Goal: Communication & Community: Answer question/provide support

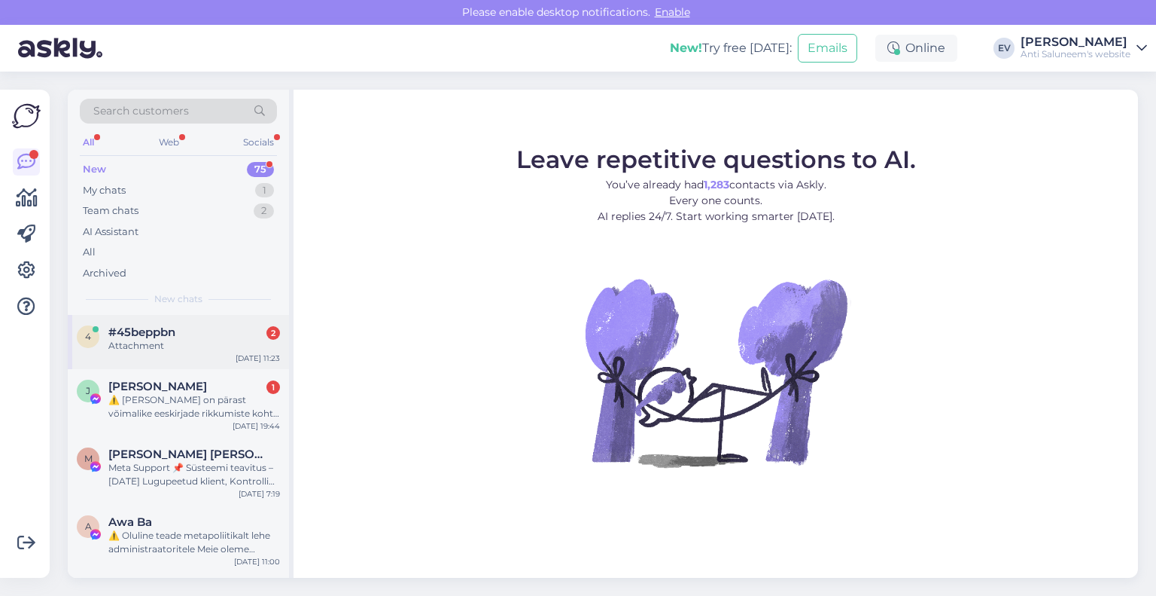
click at [163, 342] on div "Attachment" at bounding box center [194, 346] width 172 height 14
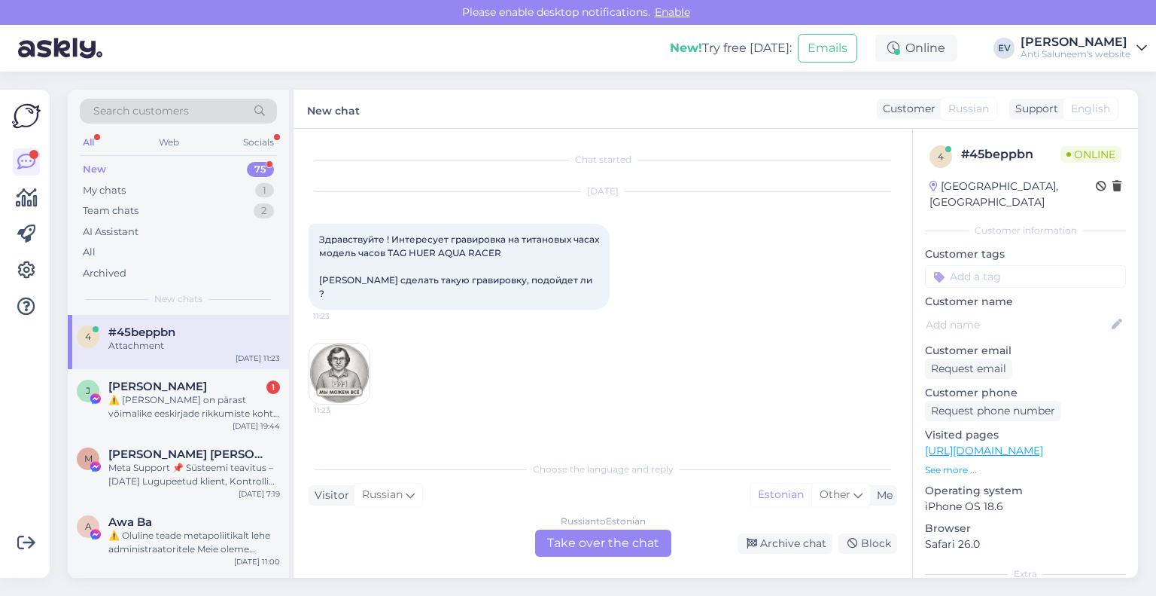
click at [334, 349] on img at bounding box center [339, 373] width 60 height 60
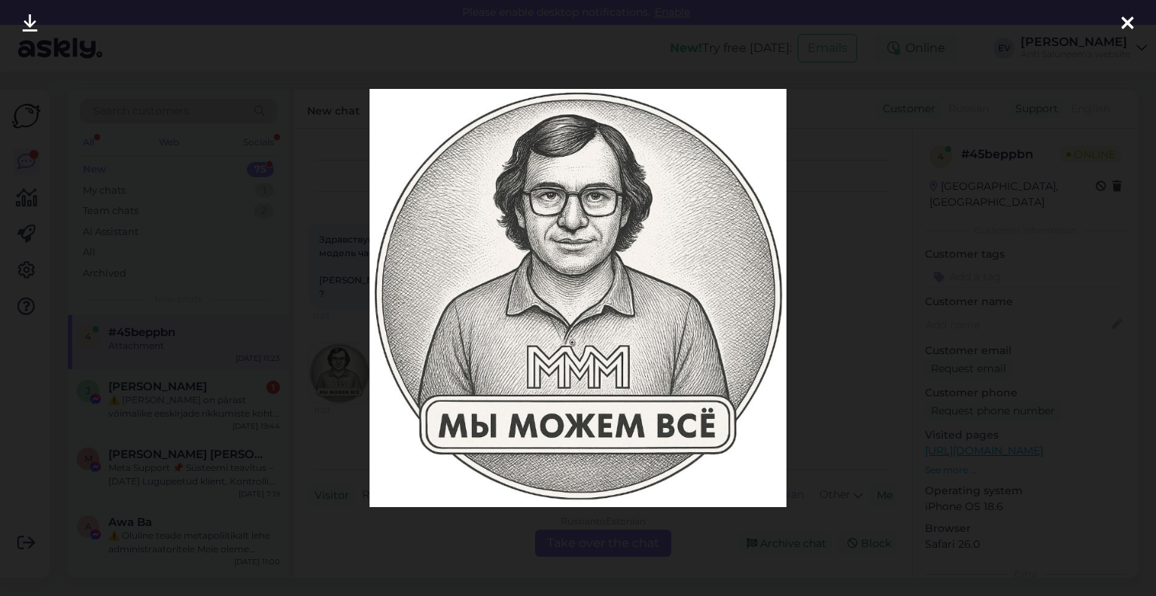
click at [1127, 20] on icon at bounding box center [1128, 24] width 12 height 20
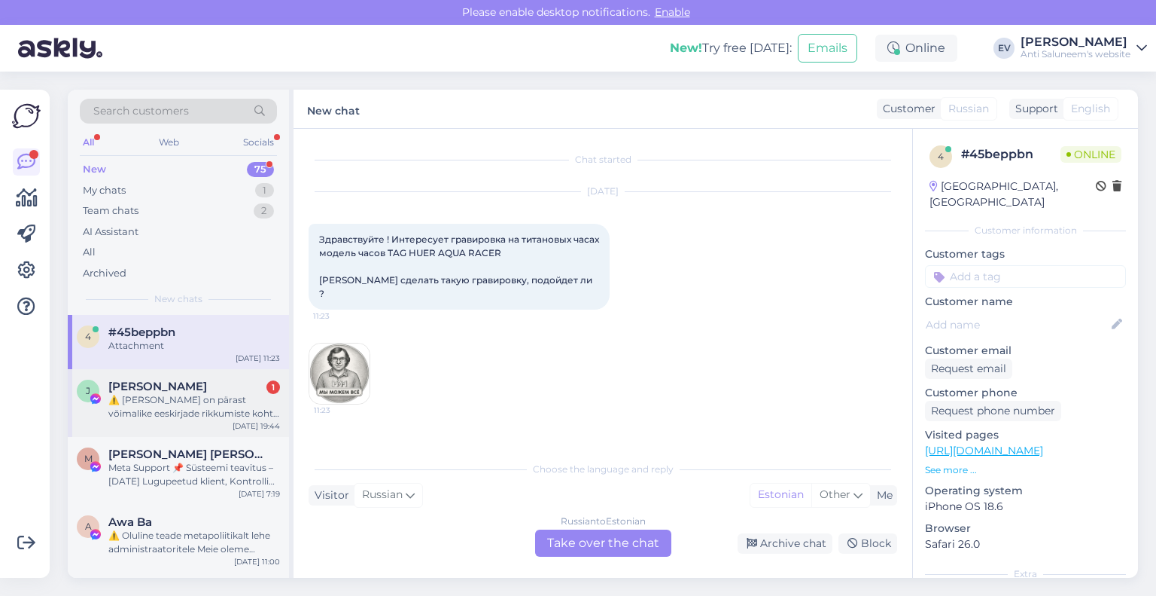
click at [178, 404] on div "⚠️ [PERSON_NAME] on pärast võimalike eeskirjade rikkumiste kohta käivat teavitu…" at bounding box center [194, 406] width 172 height 27
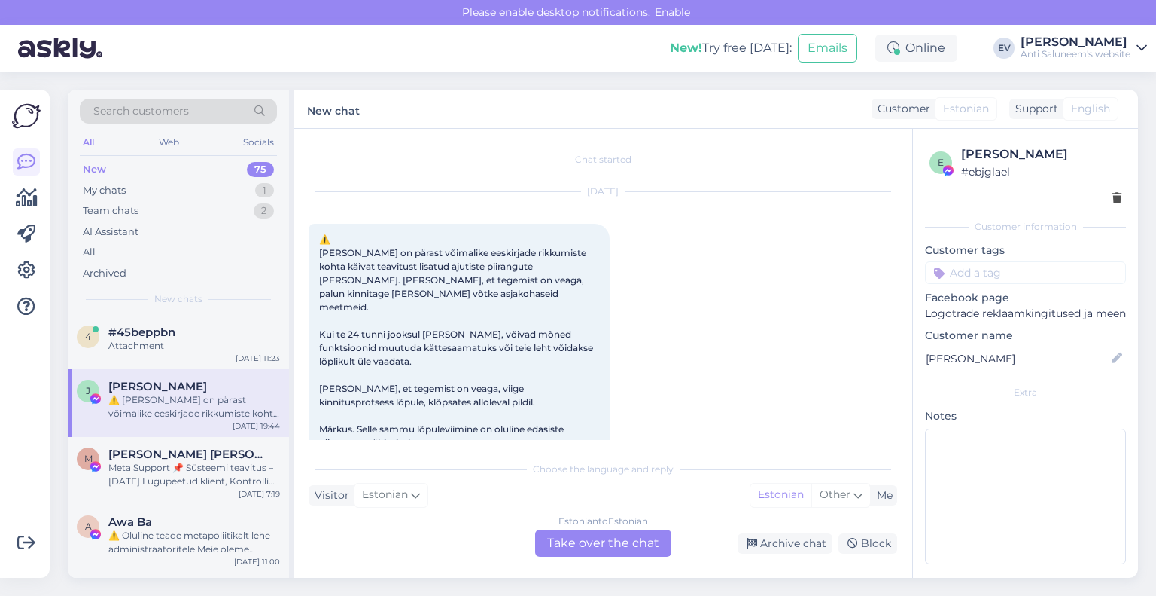
scroll to position [32, 0]
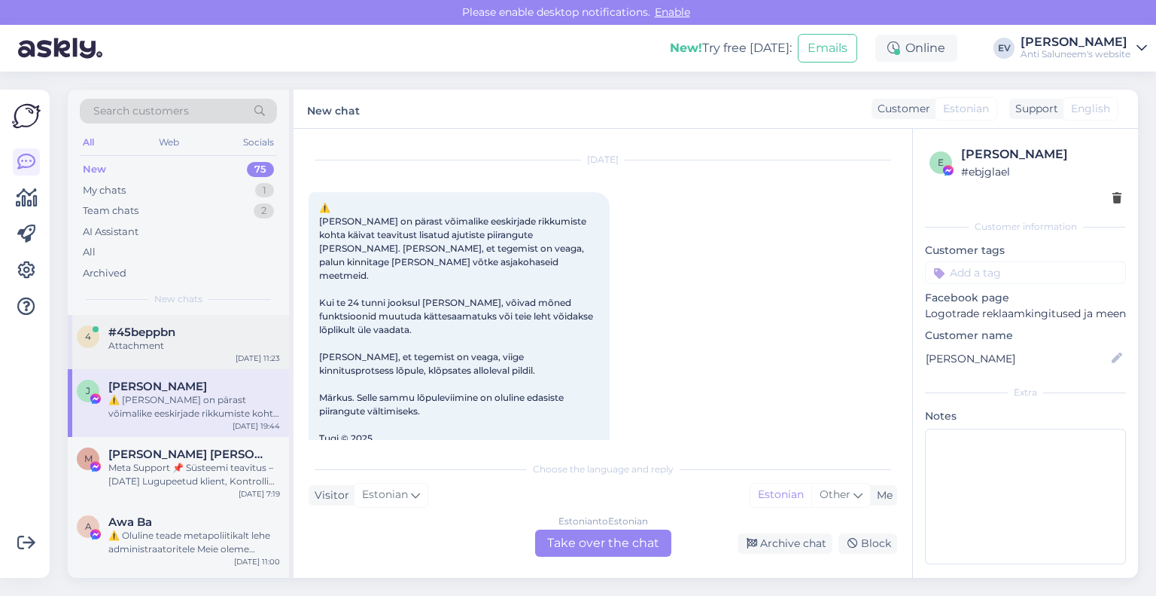
click at [142, 334] on span "#45beppbn" at bounding box center [141, 332] width 67 height 14
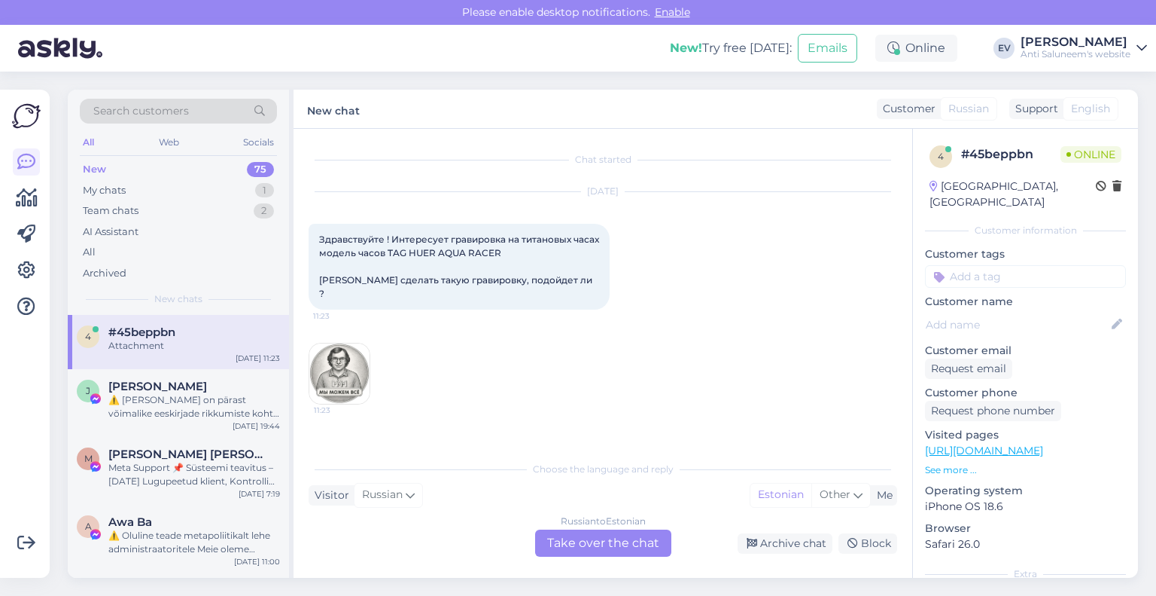
scroll to position [0, 0]
click at [593, 539] on div "Russian to Estonian Take over the chat" at bounding box center [603, 542] width 136 height 27
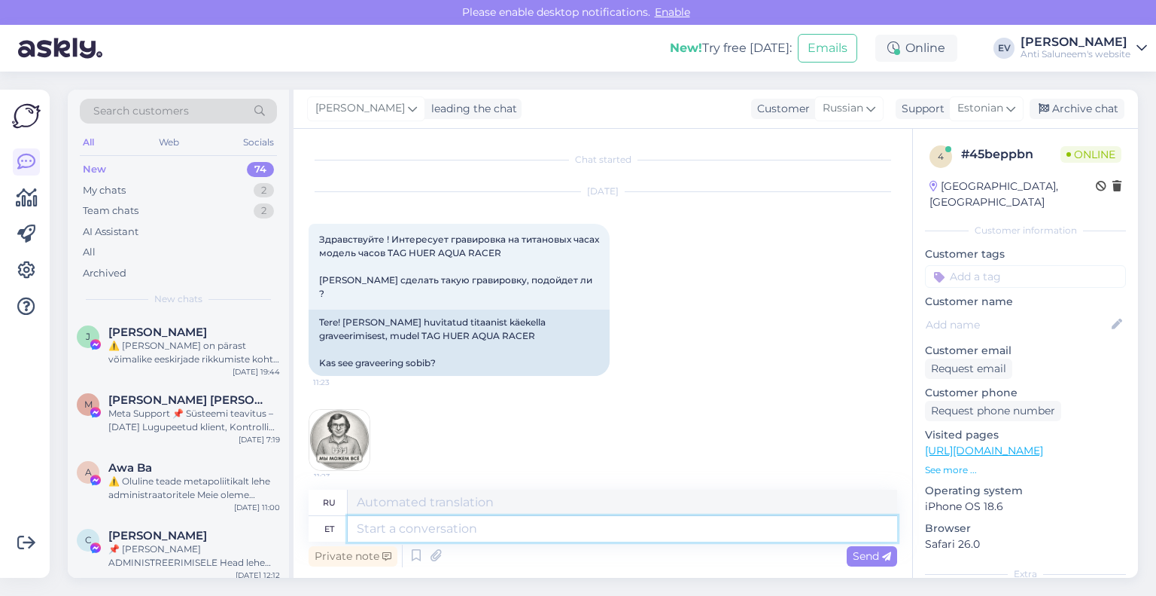
click at [390, 530] on textarea at bounding box center [623, 529] width 550 height 26
click at [501, 529] on textarea at bounding box center [623, 529] width 550 height 26
type textarea "Tere!Meie e"
type textarea "Привет! Мы!"
type textarea "Tere!Meie ettevte"
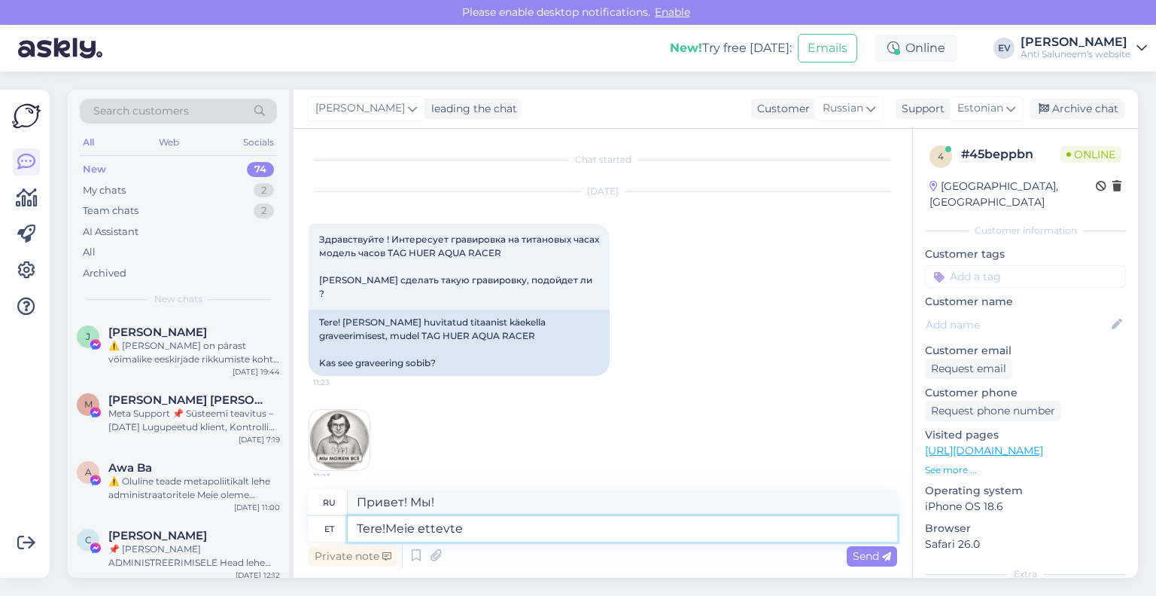
type textarea "Здравствуйте! Наша компания"
type textarea "Tere!Meie ettevte otseselt g"
type textarea "Здравствуйте! Наша компания напрямую"
type textarea "Tere!Meie ettevte otseselt graveeringutega ei"
type textarea "Здравствуйте! Наша компания занимается гравировкой напрямую."
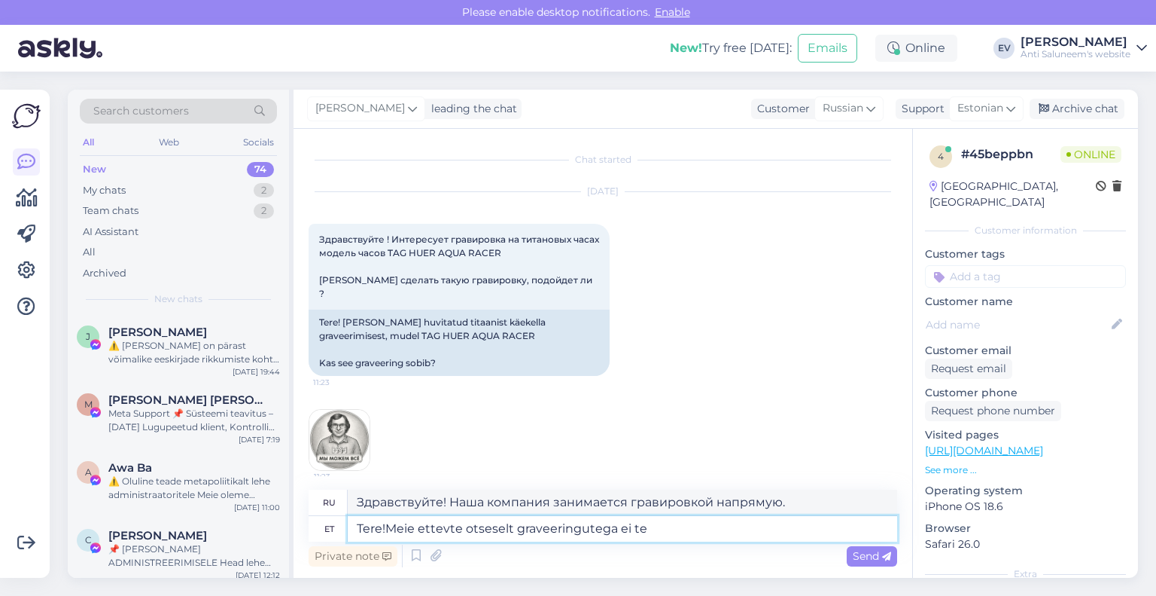
type textarea "Tere!Meie ettevte otseselt graveeringutega ei teg"
type textarea "Здравствуйте! Наша компания не занимается гравировкой напрямую."
click at [389, 529] on textarea "Tere!Meie ettevte otseselt graveeringutega ei tegele." at bounding box center [623, 529] width 550 height 26
click at [756, 535] on textarea "Tere! Meie ettevte otseselt graveeringutega ei tegele." at bounding box center [623, 529] width 550 height 26
type textarea "Tere! Meie ettevte otseselt graveeringutega ei tegele. Meie p"
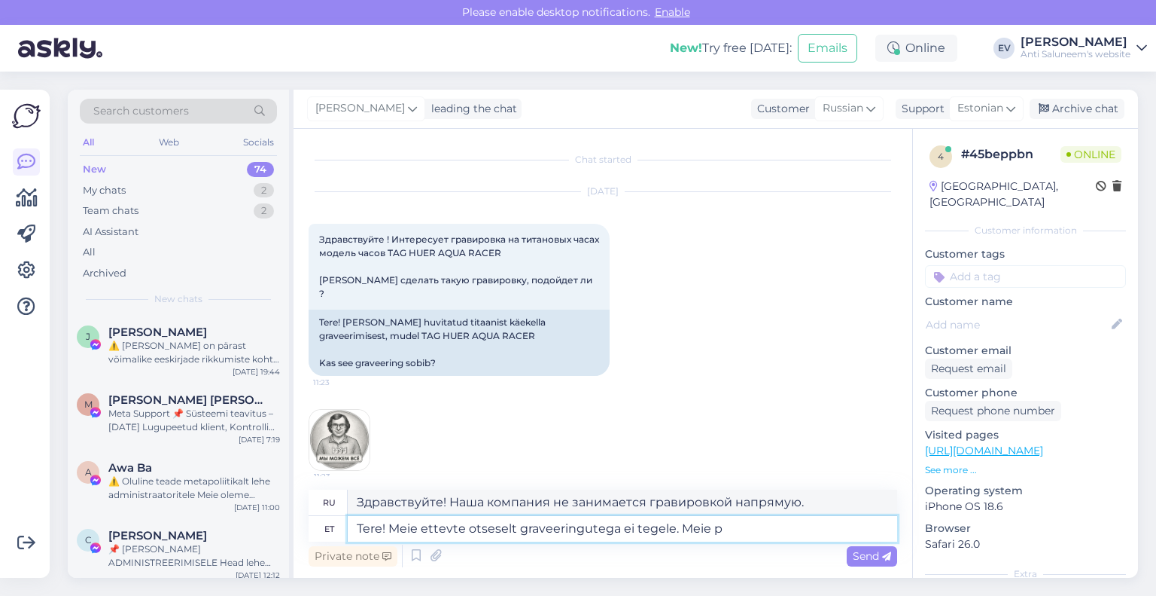
type textarea "Здравствуйте! Наша компания не занимается гравировкой напрямую. Мы"
type textarea "Tere! Meie ettevte otseselt graveeringutega ei tegele. Meie profiil on"
type textarea "Здравствуйте! Наша компания не занимается гравировкой напрямую. Наш профиль"
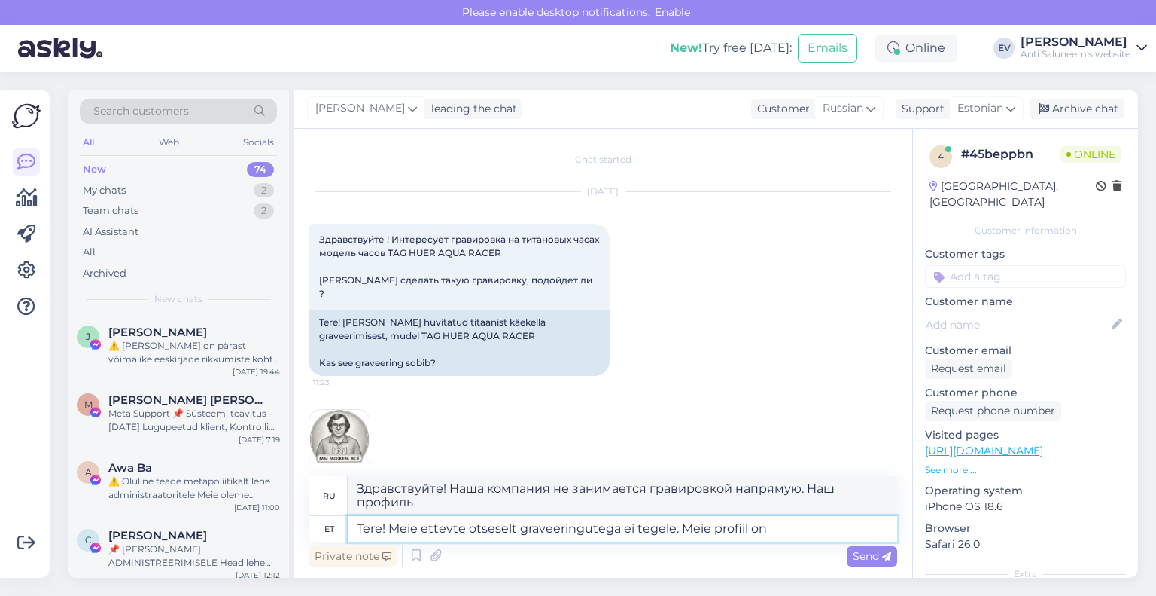
type textarea "Tere! Meie ettevte otseselt graveeringutega ei tegele. Meie profiil on f"
type textarea "Здравствуйте! Наша компания не занимается гравировкой напрямую. Наш профиль —"
type textarea "Tere! Meie ettevte otseselt graveeringutega ei tegele. Meie profiil on firmakin…"
type textarea "Здравствуйте! Наша компания не занимается гравировкой напрямую. Мы специализиру…"
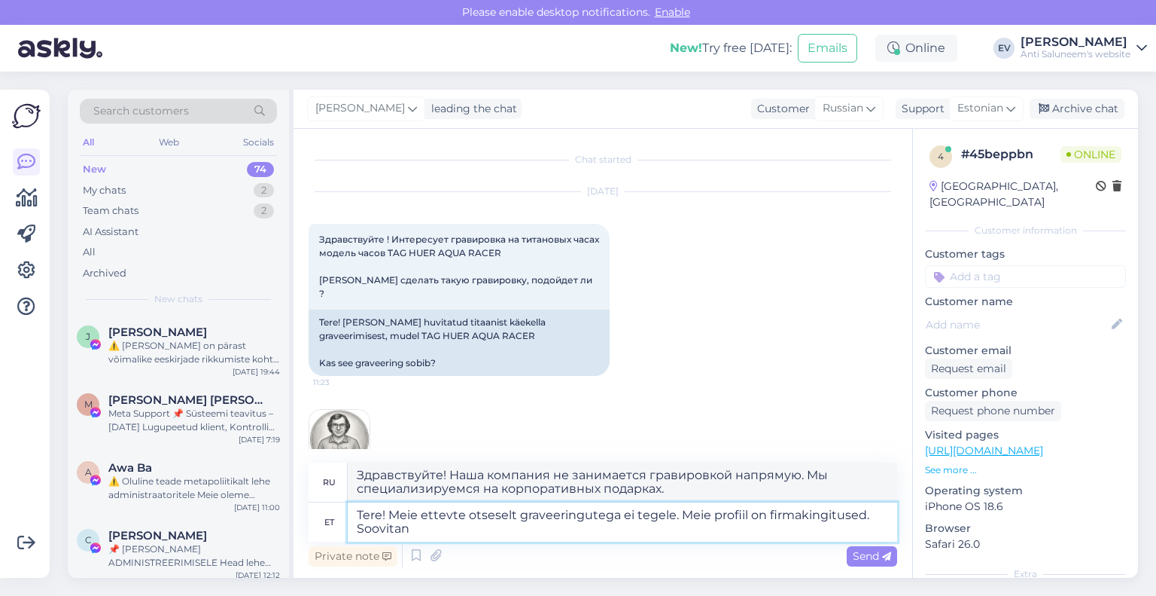
type textarea "Tere! Meie ettevte otseselt graveeringutega ei tegele. Meie profiil on firmakin…"
type textarea "Здравствуйте! Наша компания не занимается гравировкой напрямую. Мы специализиру…"
type textarea "Tere! Meie ettevte otseselt graveeringutega ei tegele. Meie profiil on firmakin…"
type textarea "Здравствуйте! Наша компания не занимается гравировкой напрямую. Мы специализиру…"
type textarea "Tere! Meie ettevte otseselt graveeringutega ei tegele. Meie profiil on firmakin…"
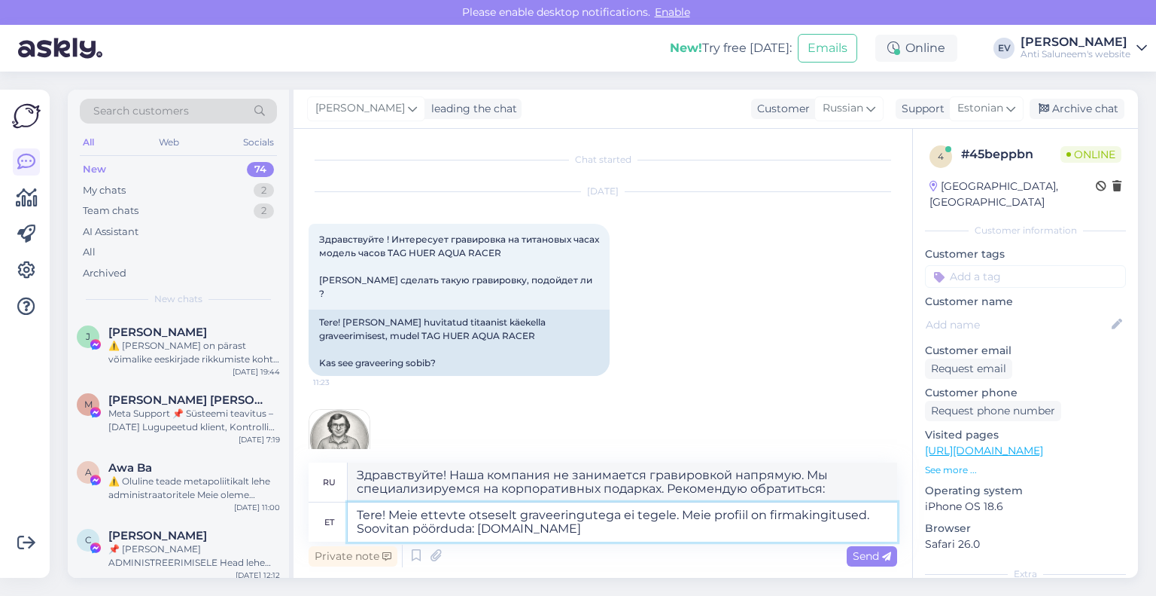
type textarea "Здравствуйте! Наша компания не занимается гравировкой напрямую. Мы специализиру…"
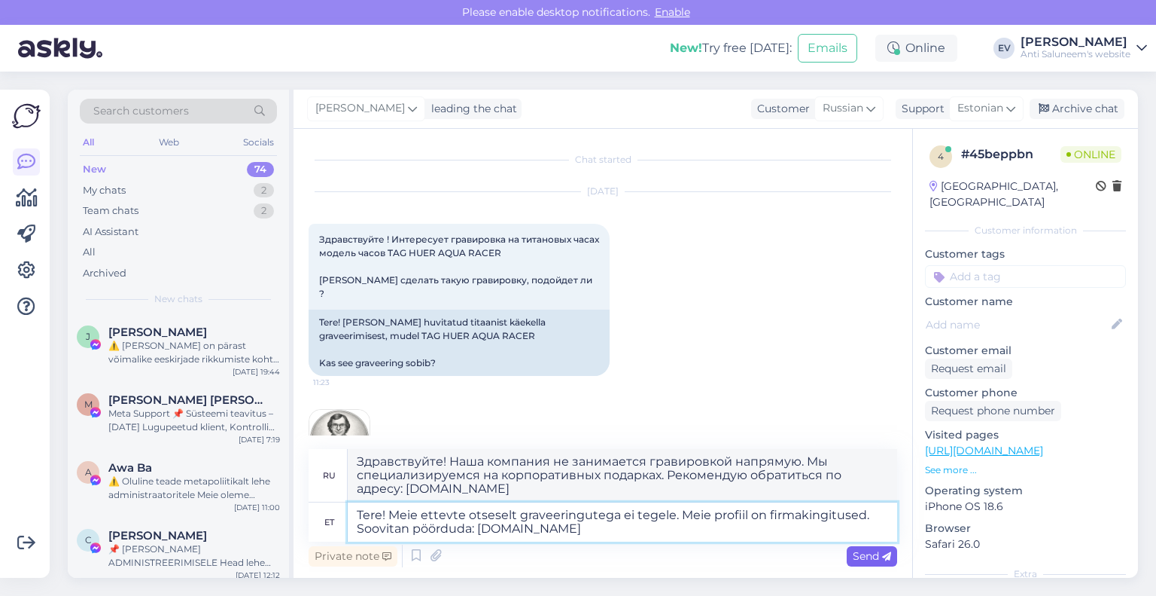
type textarea "Tere! Meie ettevte otseselt graveeringutega ei tegele. Meie profiil on firmakin…"
click at [866, 550] on span "Send" at bounding box center [872, 556] width 38 height 14
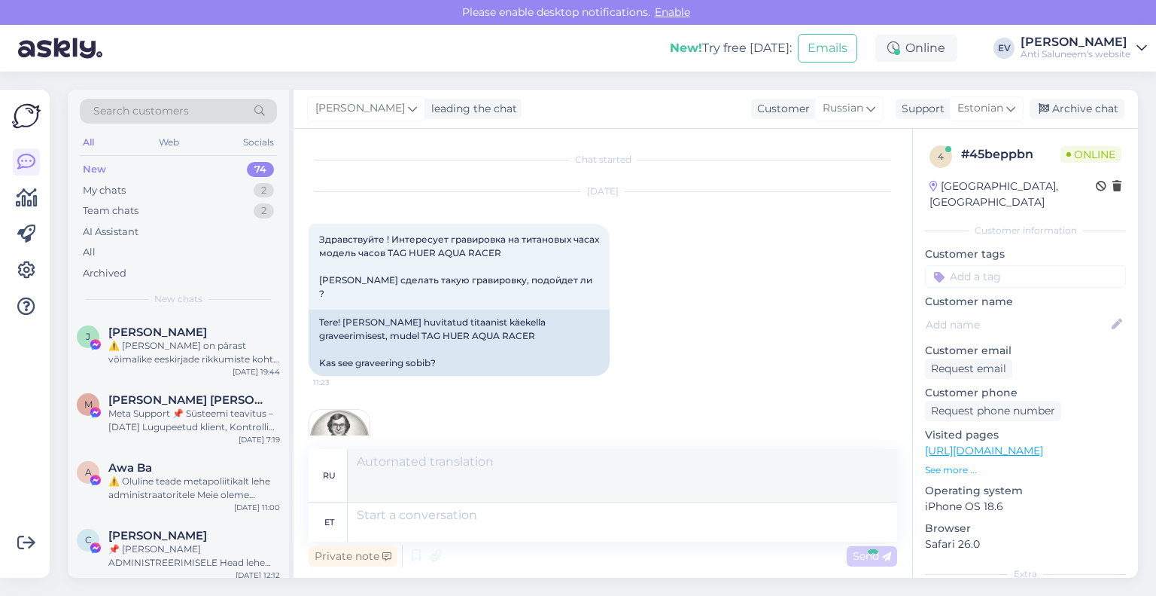
scroll to position [142, 0]
